Goal: Information Seeking & Learning: Learn about a topic

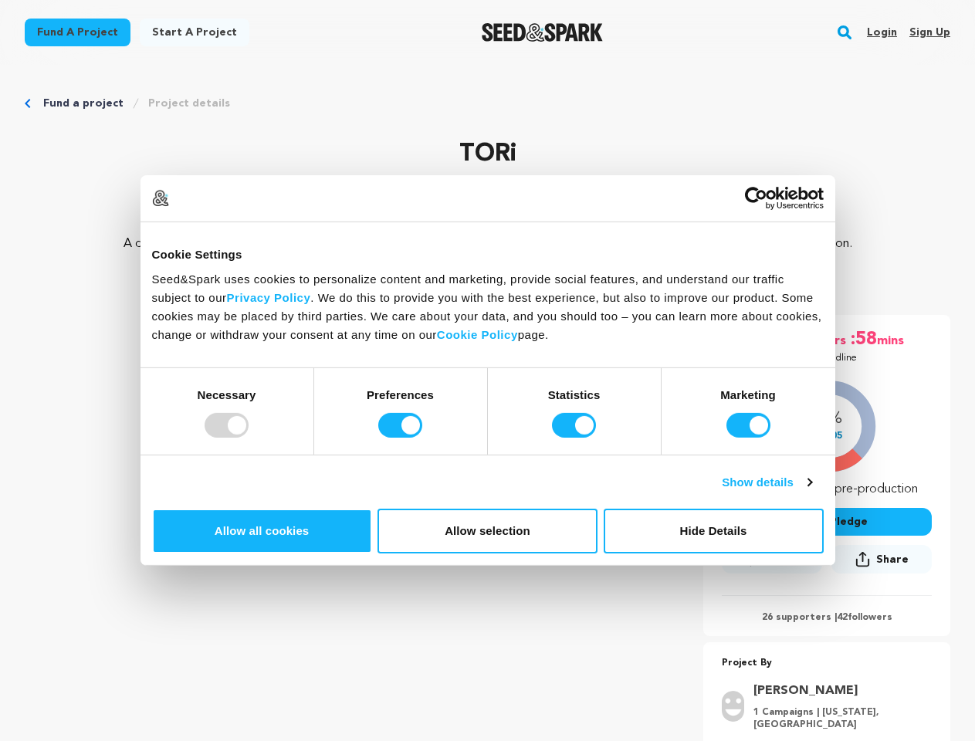
click at [249, 438] on div at bounding box center [227, 425] width 44 height 25
click at [422, 438] on input "Preferences" at bounding box center [400, 425] width 44 height 25
checkbox input "false"
click at [576, 438] on input "Statistics" at bounding box center [574, 425] width 44 height 25
checkbox input "false"
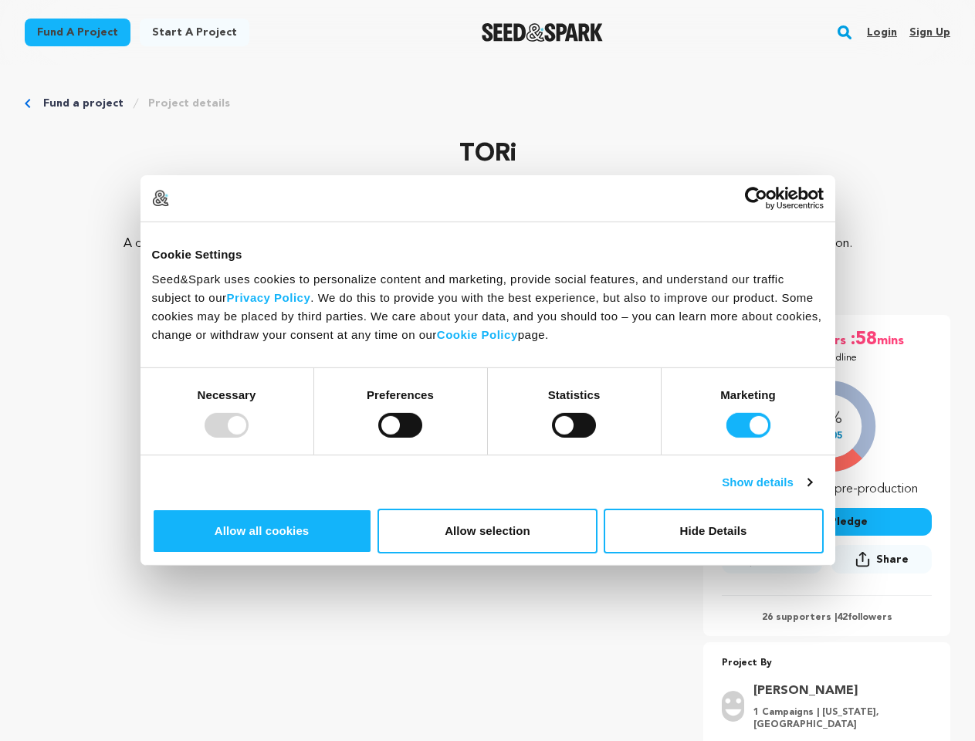
click at [726, 438] on input "Marketing" at bounding box center [748, 425] width 44 height 25
click at [811, 492] on link "Show details" at bounding box center [767, 482] width 90 height 19
click at [0, 0] on link "About" at bounding box center [0, 0] width 0 height 0
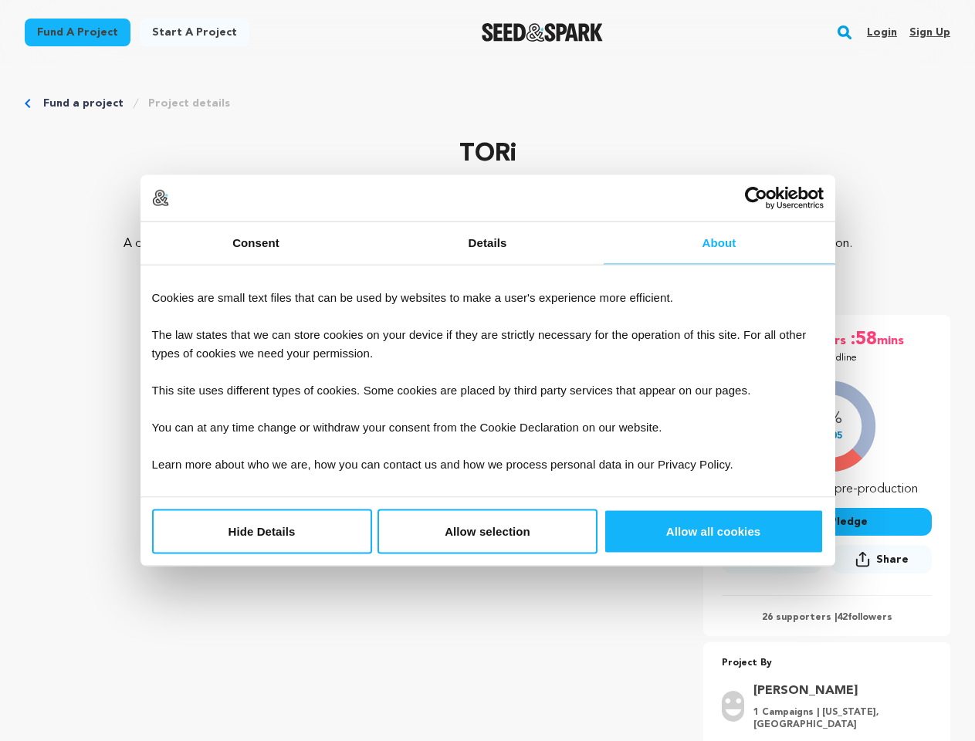
click at [853, 640] on div "20 days :00 hrs :58 mins Until Deadline 18% $2,605 $" at bounding box center [826, 552] width 247 height 475
click at [848, 32] on rect "button" at bounding box center [844, 32] width 19 height 19
click at [0, 0] on input "text" at bounding box center [0, 0] width 0 height 0
